Goal: Navigation & Orientation: Find specific page/section

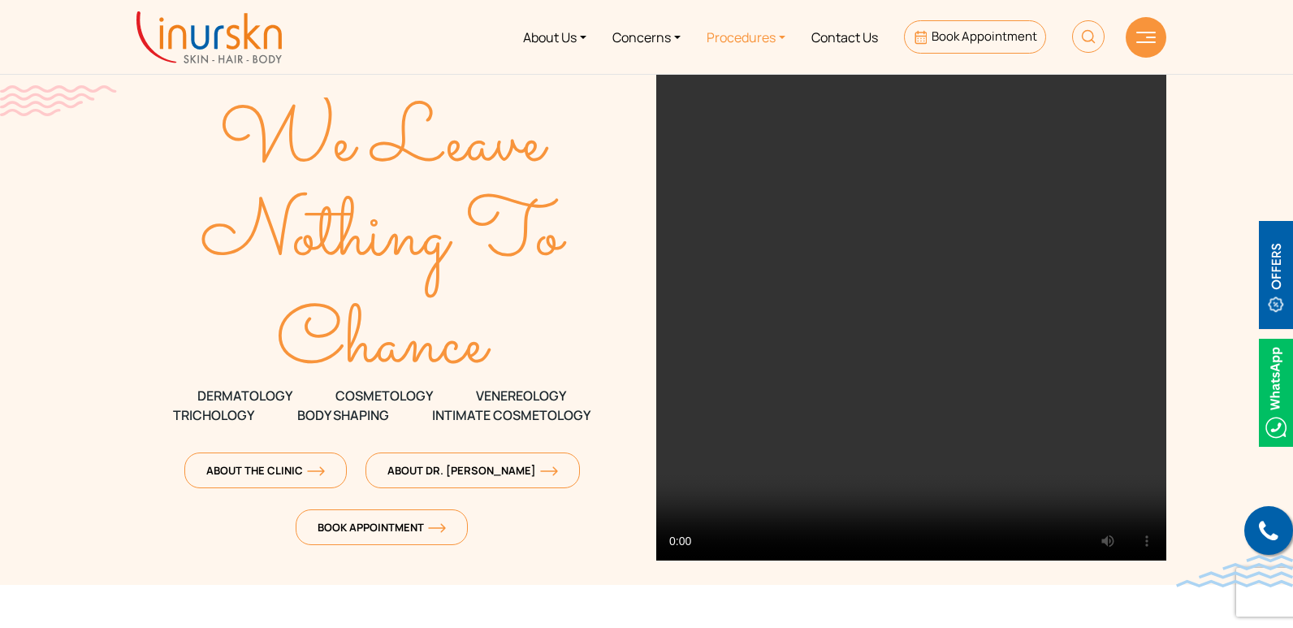
click at [774, 37] on link "Procedures" at bounding box center [746, 36] width 105 height 61
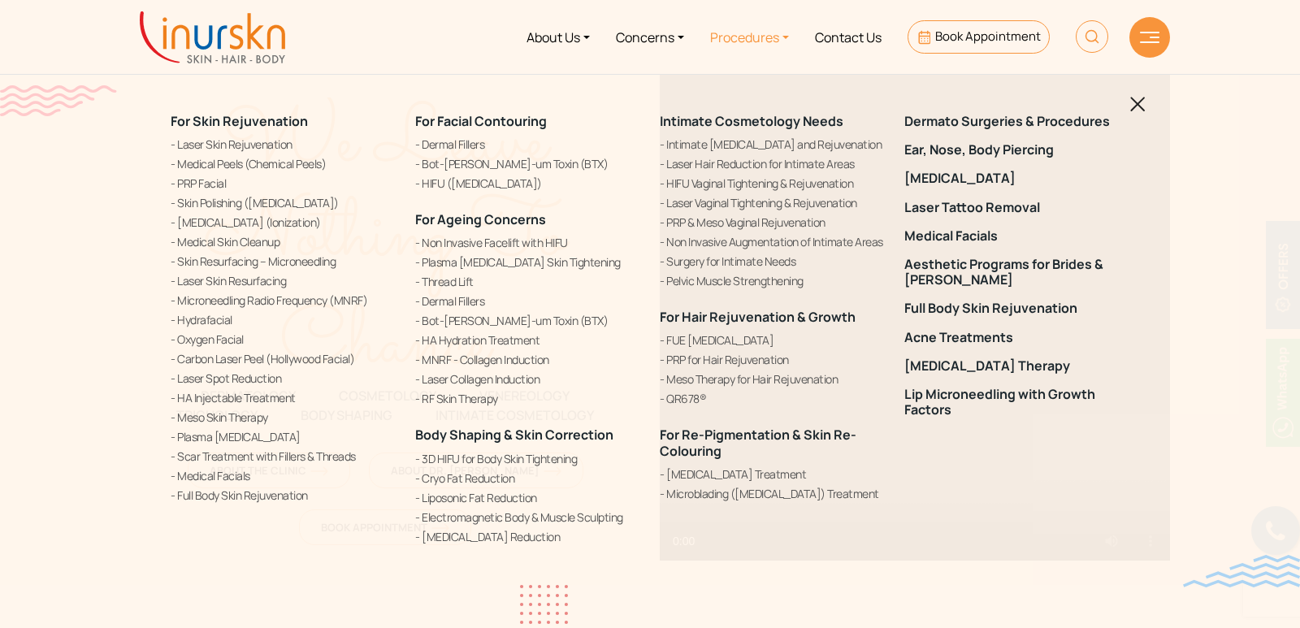
click at [774, 37] on link "Procedures" at bounding box center [749, 36] width 105 height 61
click at [667, 39] on link "Concerns" at bounding box center [650, 36] width 94 height 61
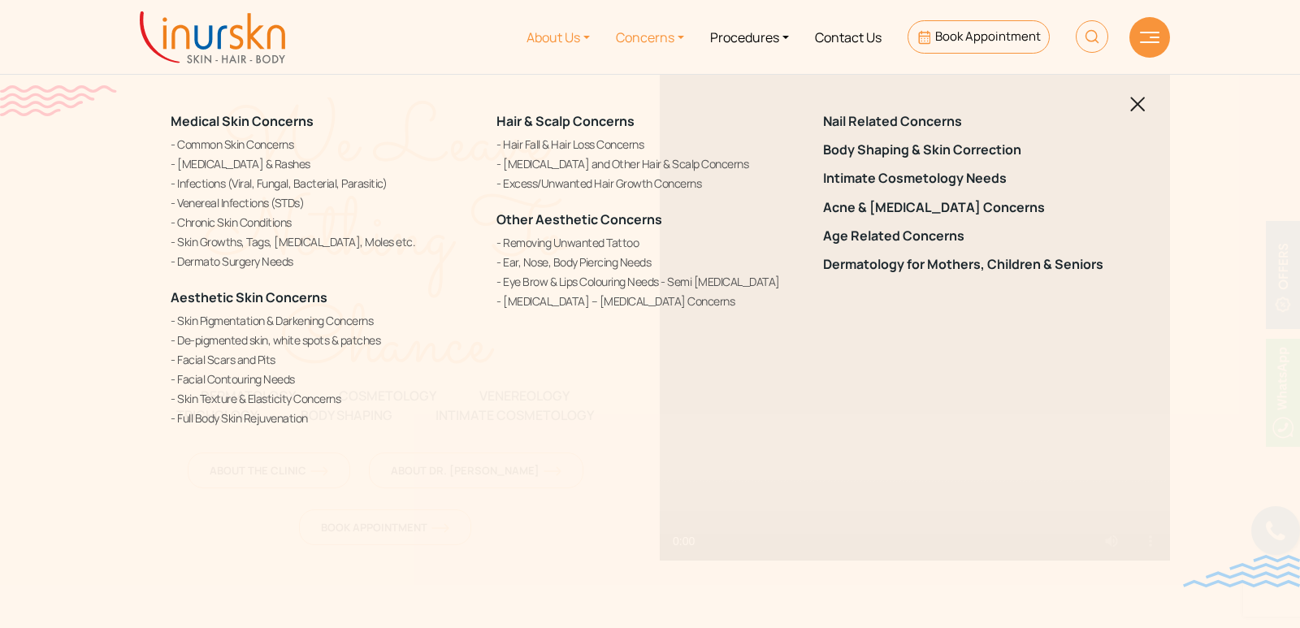
click at [592, 39] on link "About Us" at bounding box center [557, 36] width 89 height 61
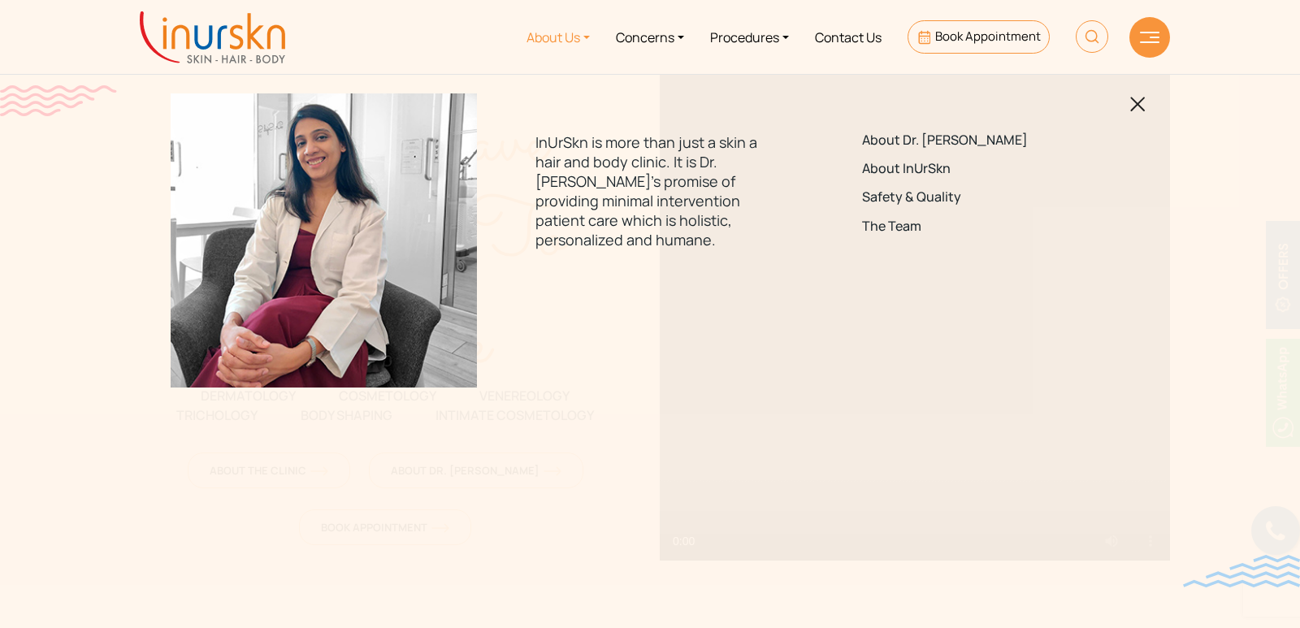
click at [583, 37] on link "About Us" at bounding box center [557, 36] width 89 height 61
click at [862, 36] on link "Contact Us" at bounding box center [848, 36] width 93 height 61
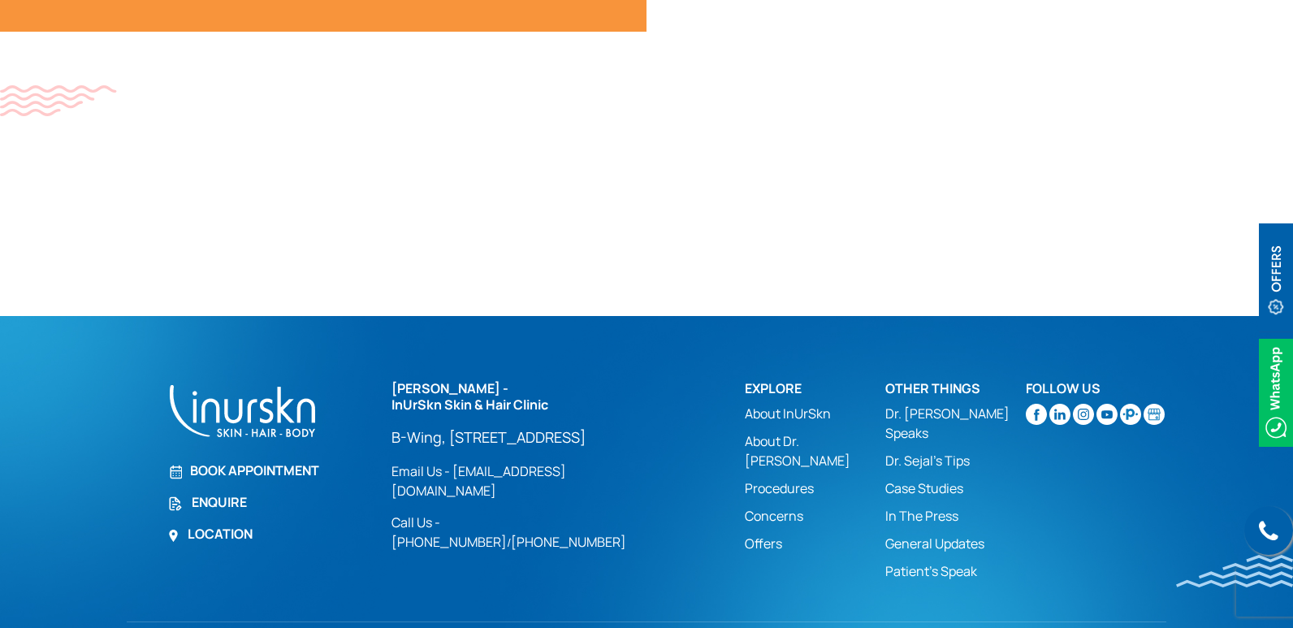
scroll to position [1135, 0]
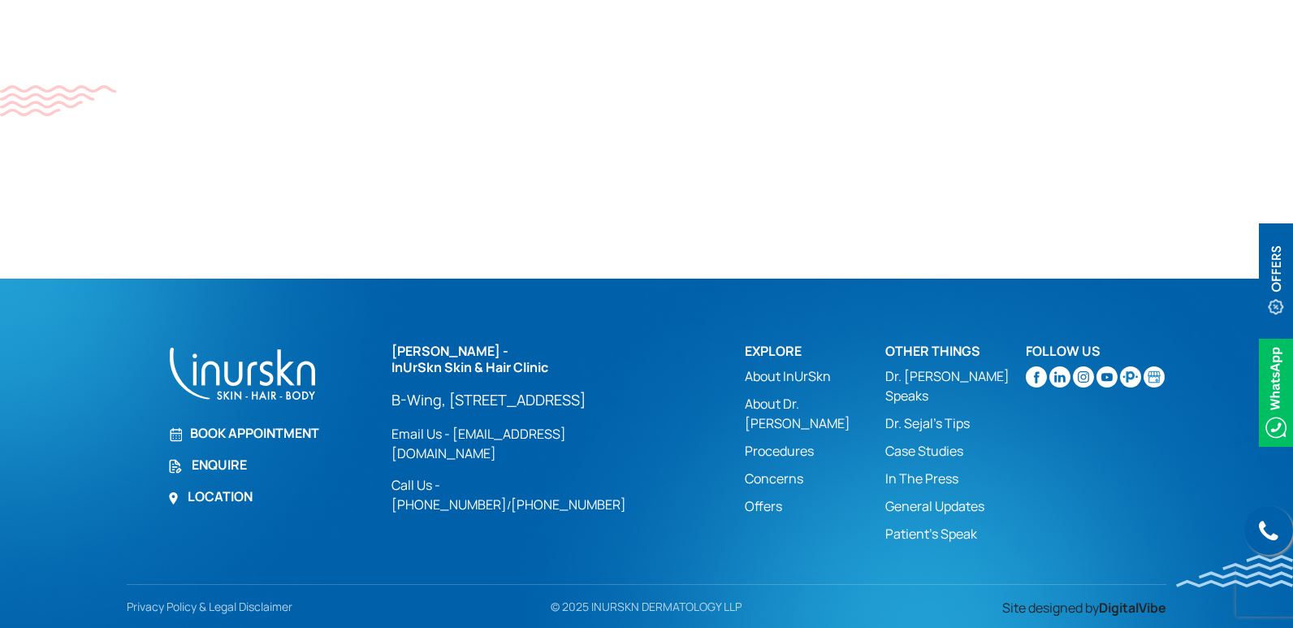
click at [917, 469] on link "In The Press" at bounding box center [955, 478] width 141 height 19
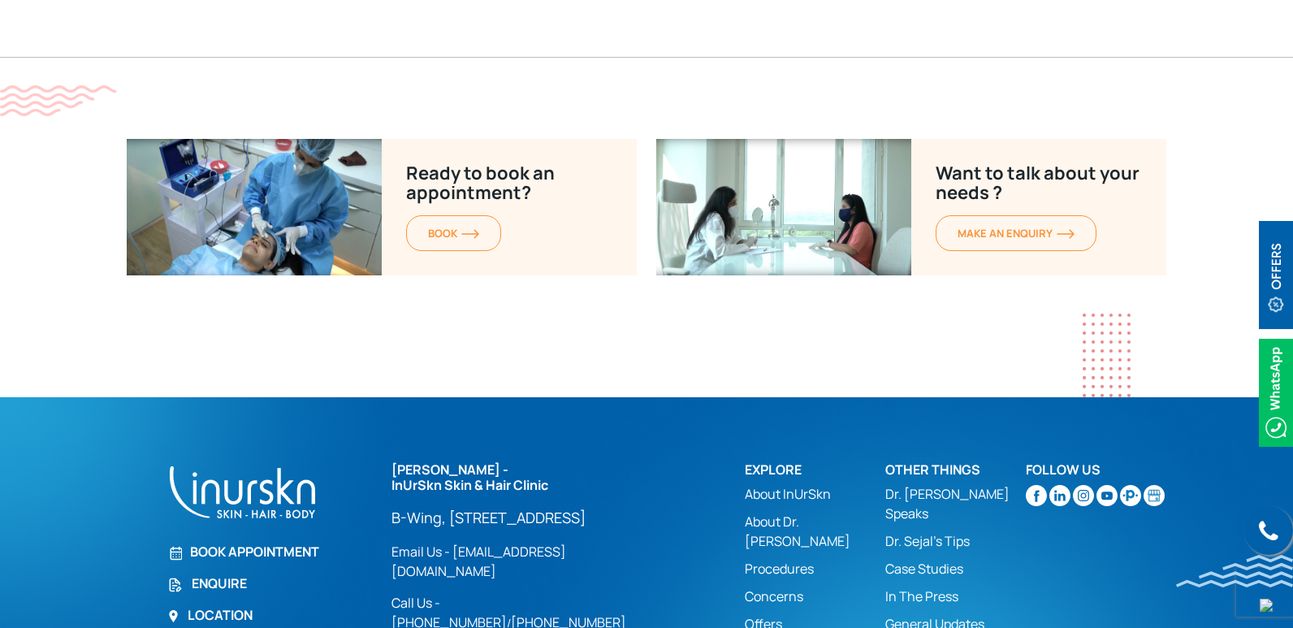
scroll to position [4200, 0]
